Goal: Task Accomplishment & Management: Complete application form

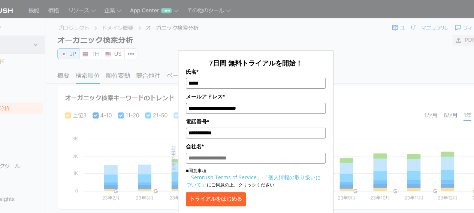
type input "**********"
paste input "******"
type input "******"
click at [208, 194] on button "トライアルをはじめる" at bounding box center [216, 199] width 60 height 14
